Goal: Task Accomplishment & Management: Complete application form

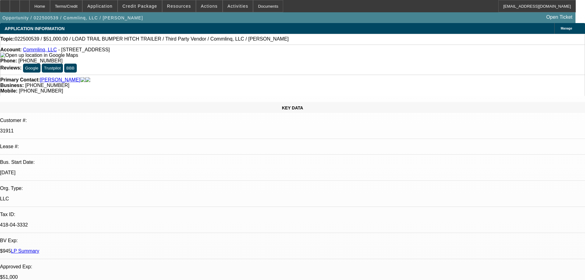
select select "0.15"
select select "2"
select select "0"
select select "6"
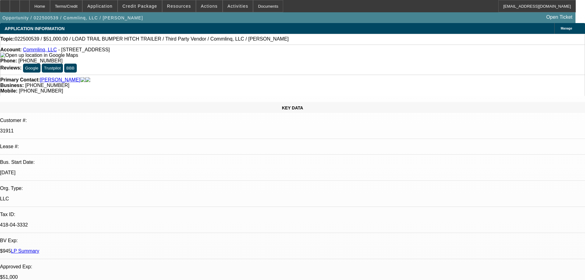
select select "0.1"
select select "2"
select select "0.1"
select select "4"
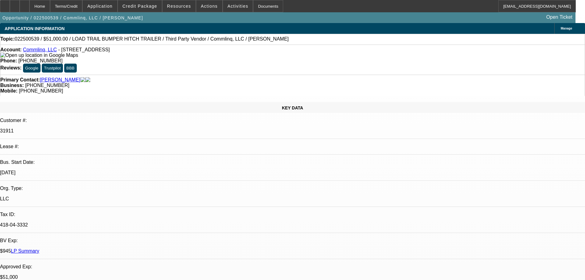
select select "0"
select select "6"
select select "0"
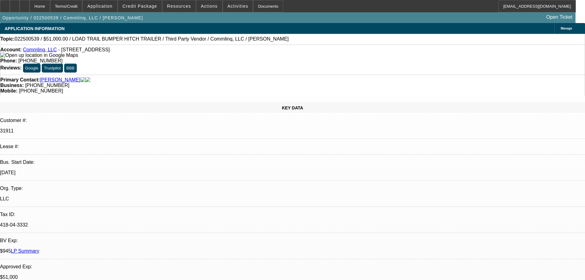
select select "0"
select select "6"
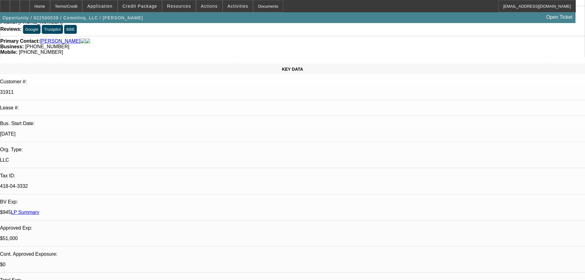
scroll to position [61, 0]
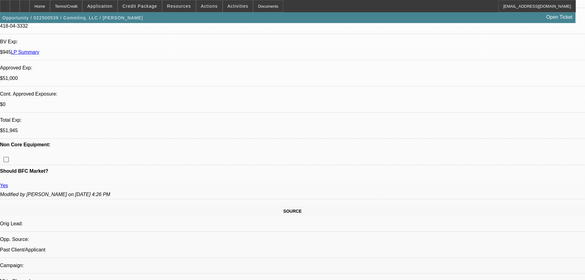
scroll to position [246, 0]
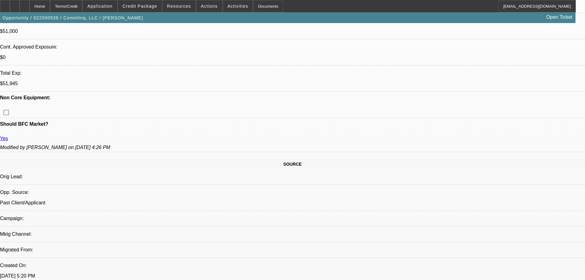
click at [162, 5] on span at bounding box center [140, 6] width 44 height 15
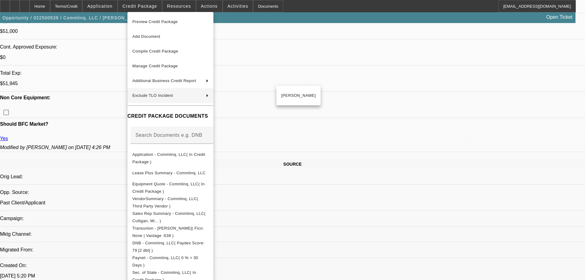
click at [307, 65] on div at bounding box center [292, 140] width 585 height 280
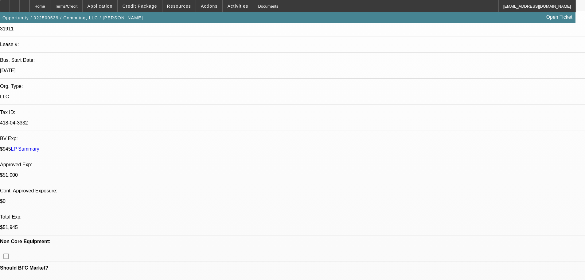
scroll to position [123, 0]
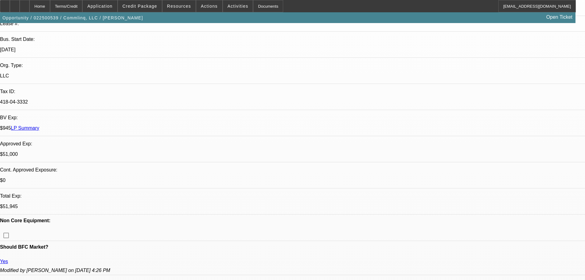
drag, startPoint x: 253, startPoint y: 98, endPoint x: 206, endPoint y: 95, distance: 47.0
drag, startPoint x: 204, startPoint y: 96, endPoint x: 255, endPoint y: 99, distance: 51.4
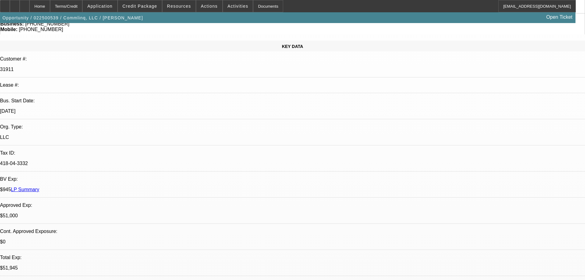
scroll to position [0, 0]
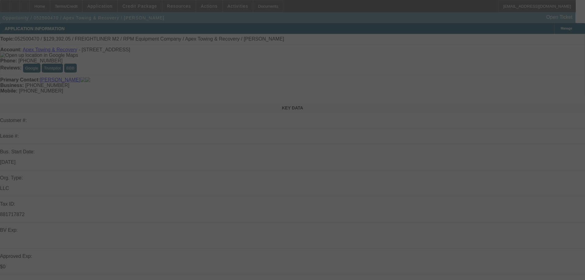
select select "0"
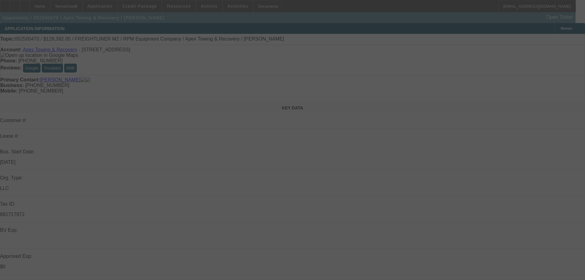
select select "0"
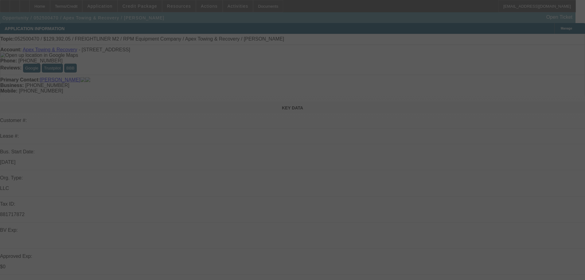
select select "0"
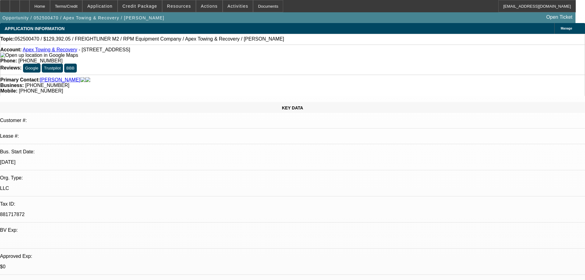
select select "1"
select select "6"
select select "1"
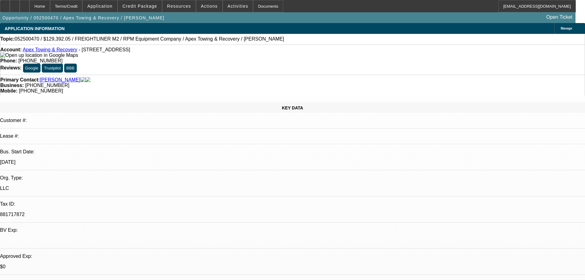
select select "6"
select select "1"
select select "6"
select select "1"
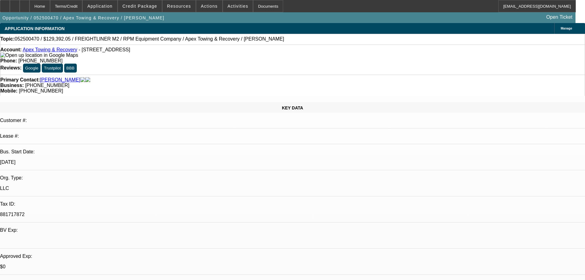
select select "1"
select select "6"
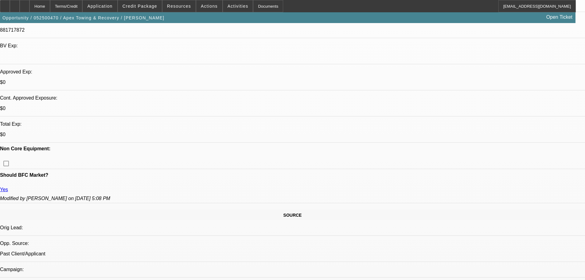
scroll to position [58, 0]
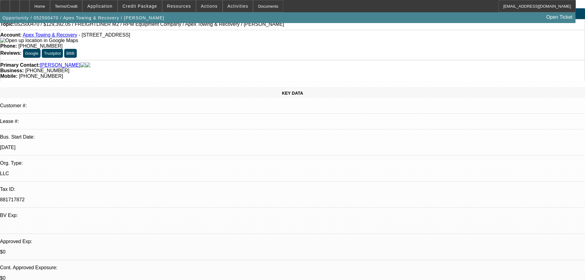
scroll to position [0, 0]
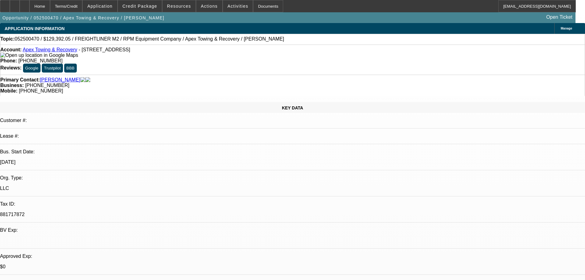
click at [55, 49] on link "Apex Towing & Recovery" at bounding box center [50, 49] width 55 height 5
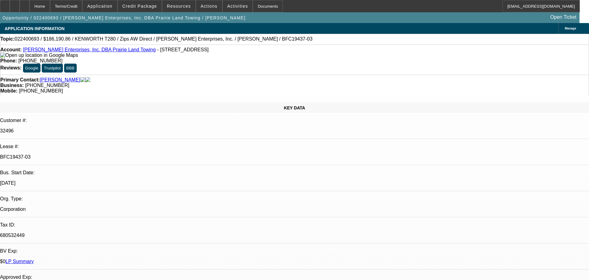
select select "0"
select select "3"
select select "0"
select select "6"
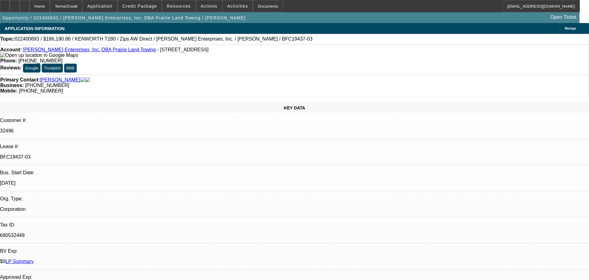
select select "0"
select select "3"
select select "0"
select select "6"
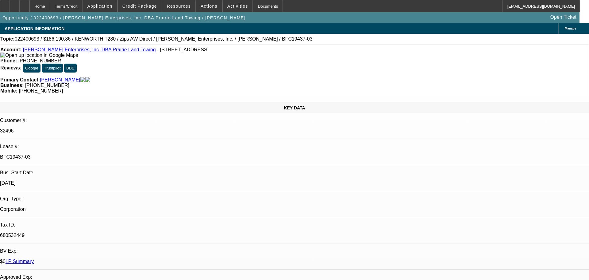
select select "0"
select select "3"
select select "0"
select select "6"
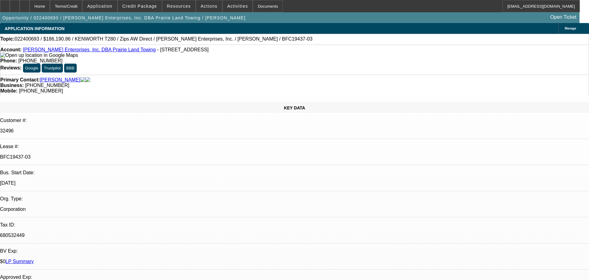
select select "0"
select select "6"
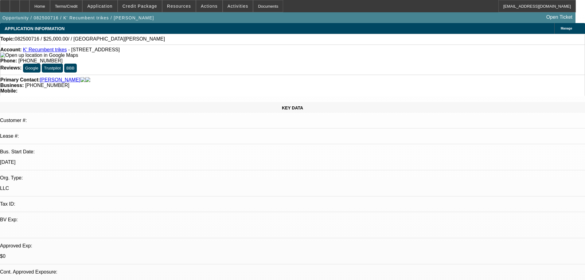
select select "0"
select select "2"
select select "0.1"
select select "4"
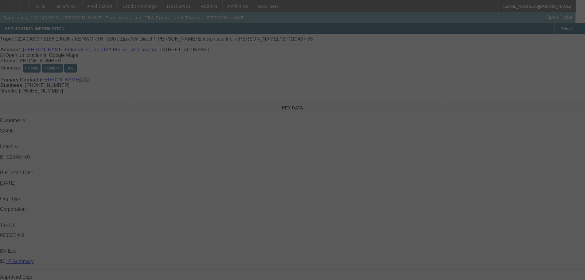
click at [570, 39] on div at bounding box center [292, 140] width 585 height 280
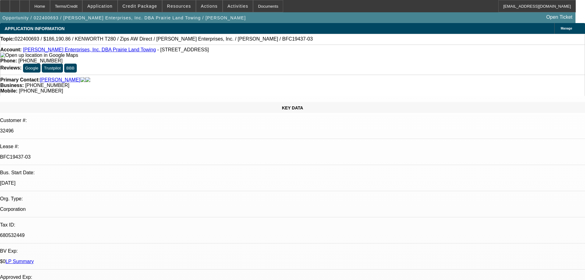
select select "0"
select select "3"
select select "0"
select select "6"
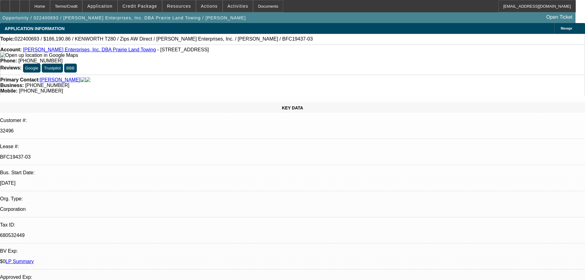
select select "0"
select select "3"
select select "0"
select select "6"
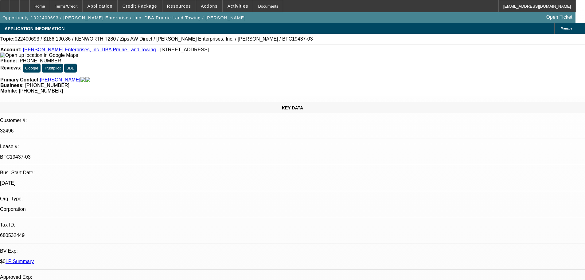
select select "0"
select select "3"
select select "0"
select select "6"
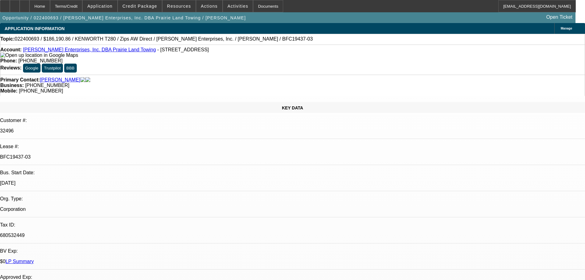
select select "0"
select select "6"
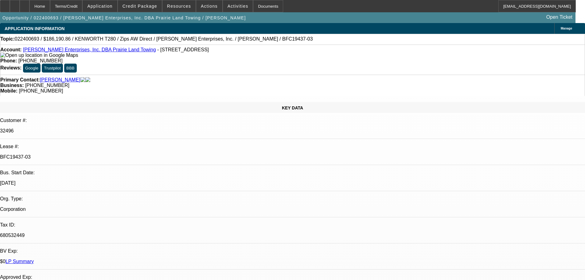
drag, startPoint x: 519, startPoint y: 71, endPoint x: 425, endPoint y: 40, distance: 98.7
click at [20, 6] on div at bounding box center [15, 6] width 10 height 12
